Goal: Information Seeking & Learning: Learn about a topic

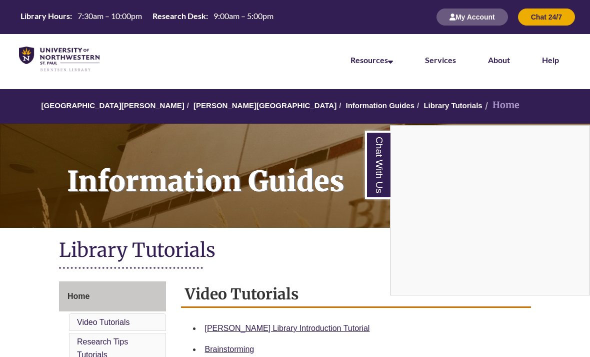
click at [63, 57] on img at bounding box center [59, 60] width 81 height 26
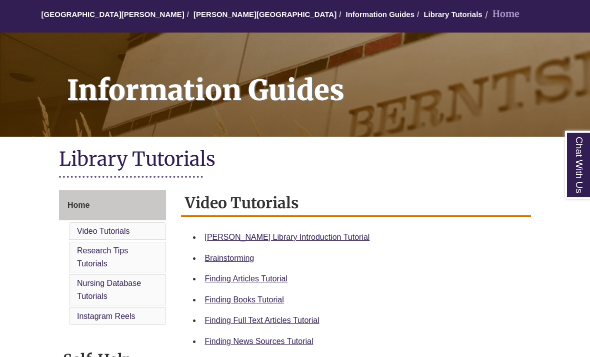
scroll to position [92, 0]
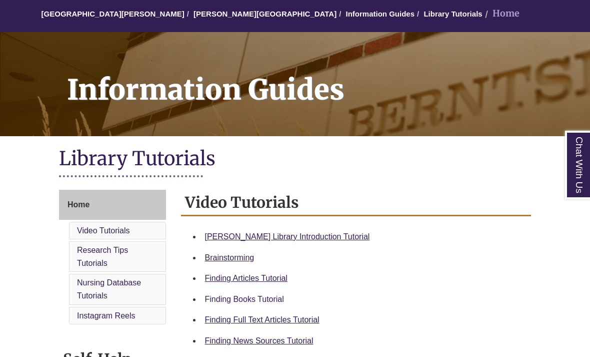
click at [250, 300] on link "Finding Books Tutorial" at bounding box center [244, 299] width 79 height 9
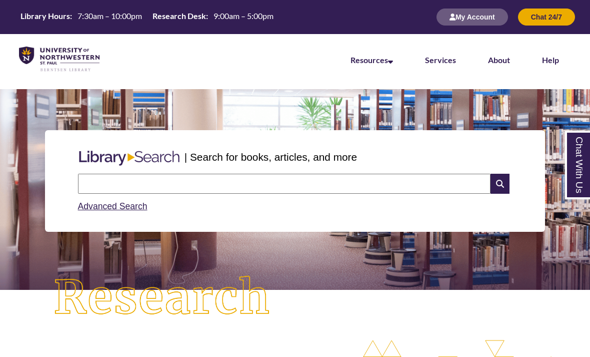
click at [370, 184] on input "text" at bounding box center [284, 184] width 413 height 20
type input "**********"
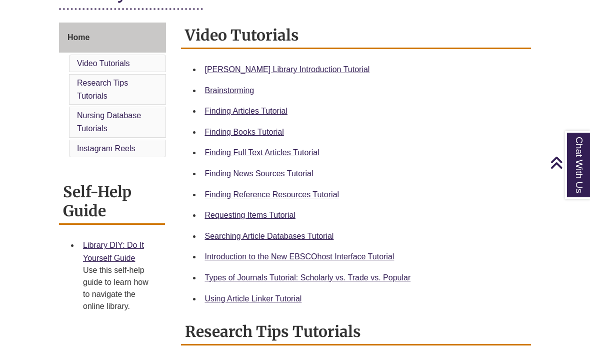
scroll to position [258, 0]
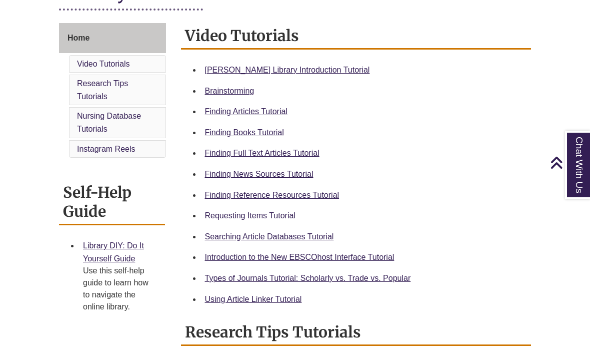
click at [275, 219] on link "Requesting Items Tutorial" at bounding box center [250, 215] width 91 height 9
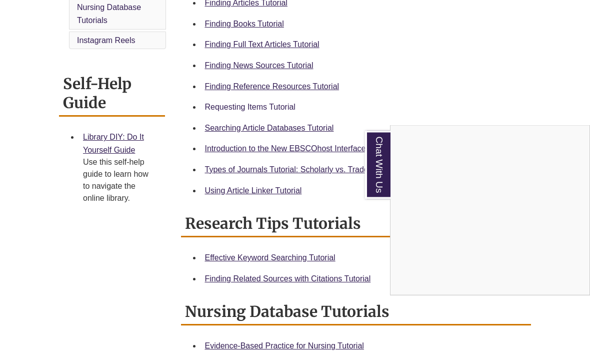
scroll to position [375, 0]
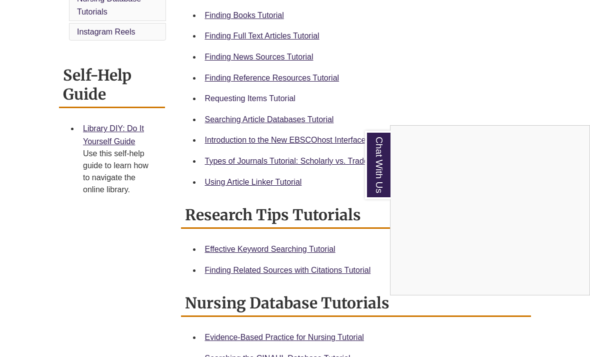
click at [331, 156] on div "Chat With Us" at bounding box center [295, 178] width 590 height 357
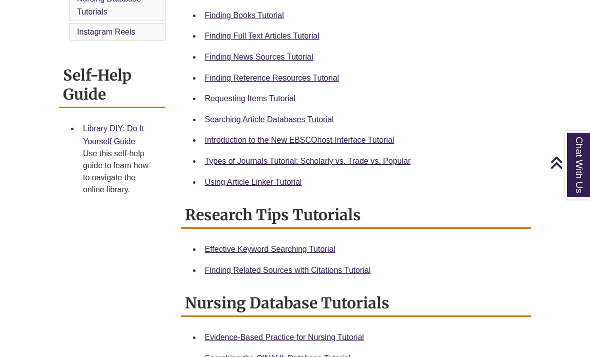
click at [325, 158] on link "Types of Journals Tutorial: Scholarly vs. Trade vs. Popular" at bounding box center [308, 161] width 206 height 9
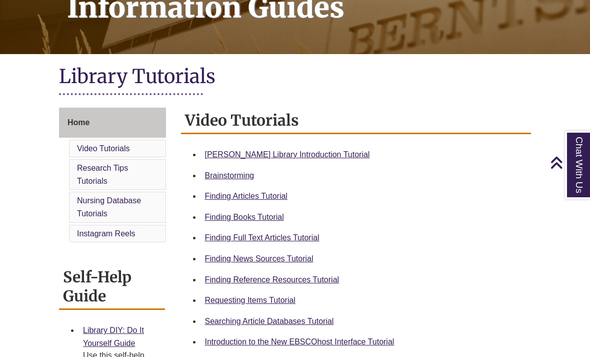
scroll to position [176, 0]
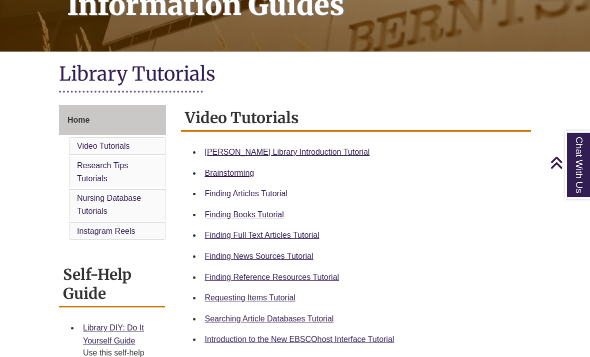
click at [271, 191] on link "Finding Articles Tutorial" at bounding box center [246, 193] width 83 height 9
